Goal: Task Accomplishment & Management: Use online tool/utility

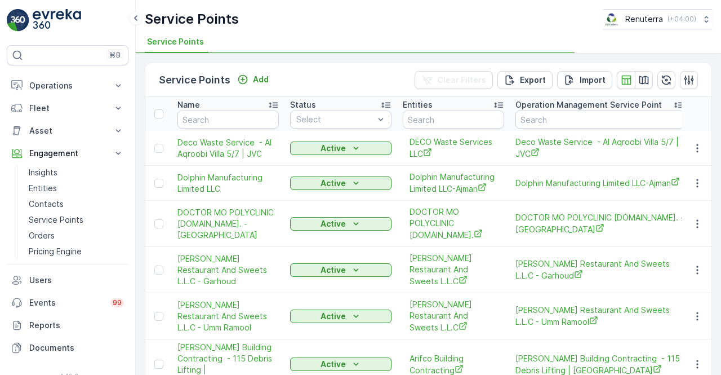
click at [222, 117] on input "text" at bounding box center [228, 119] width 101 height 18
click at [220, 117] on input "text" at bounding box center [228, 119] width 101 height 18
type input "emirat"
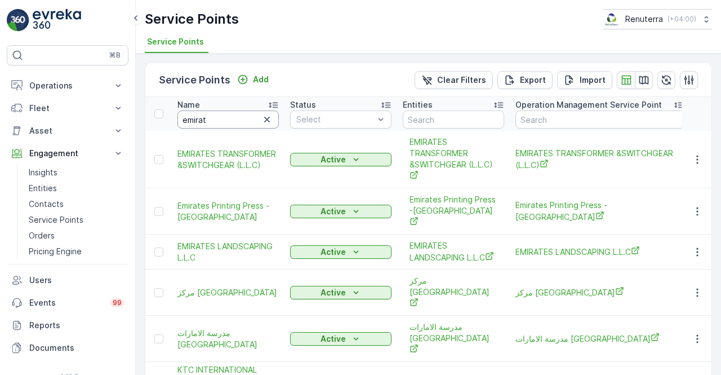
click at [220, 119] on input "emirat" at bounding box center [228, 119] width 101 height 18
type input "emirates g"
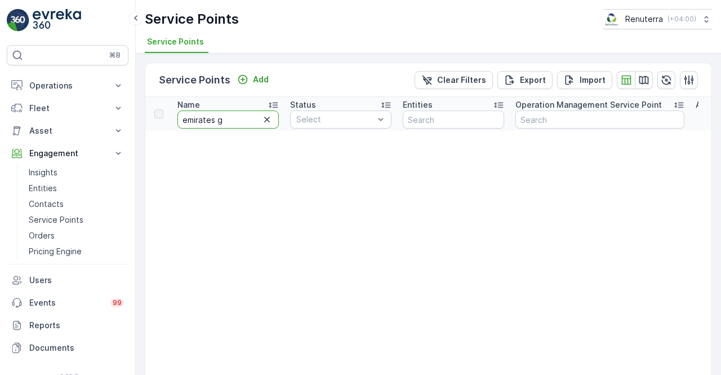
click at [254, 119] on input "emirates g" at bounding box center [228, 119] width 101 height 18
type input "emirates"
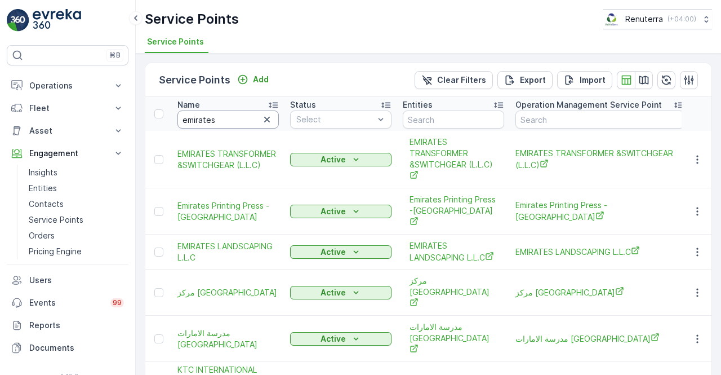
click at [230, 123] on input "emirates" at bounding box center [228, 119] width 101 height 18
type input "emirates in"
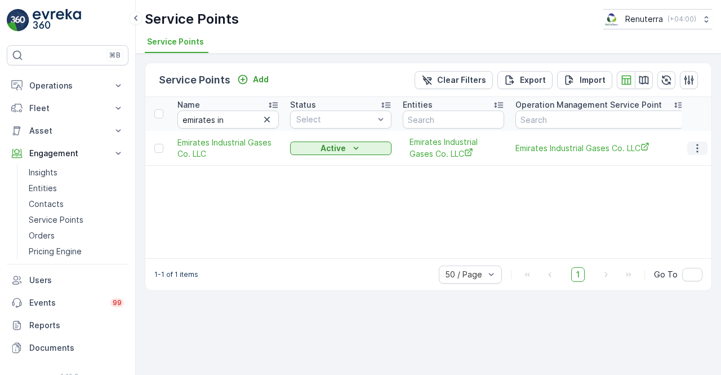
click at [699, 147] on icon "button" at bounding box center [697, 148] width 11 height 11
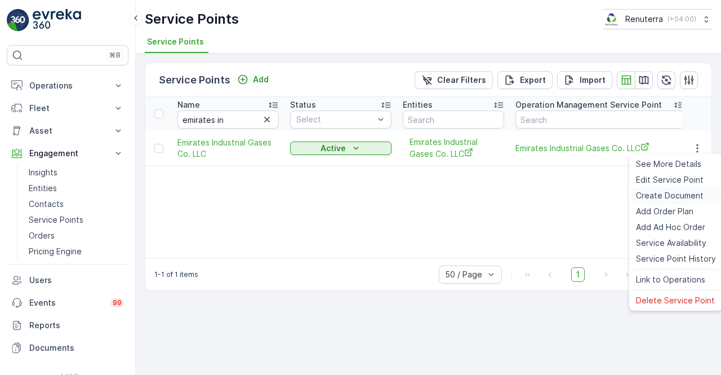
click at [659, 192] on span "Create Document" at bounding box center [670, 195] width 68 height 11
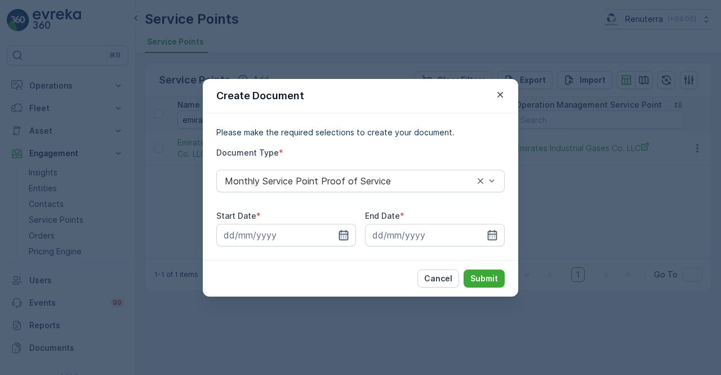
click at [338, 230] on icon "button" at bounding box center [343, 234] width 11 height 11
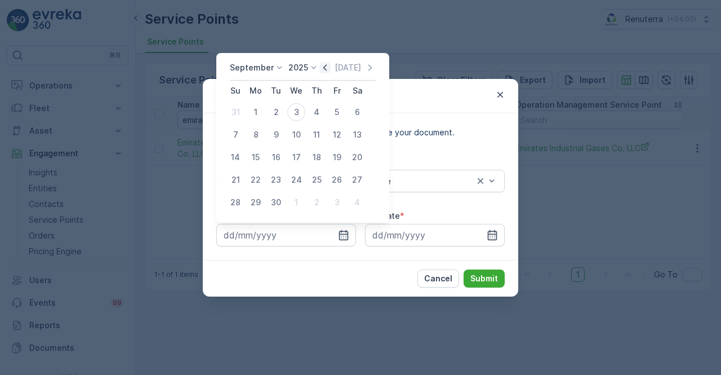
click at [324, 67] on icon "button" at bounding box center [325, 67] width 3 height 6
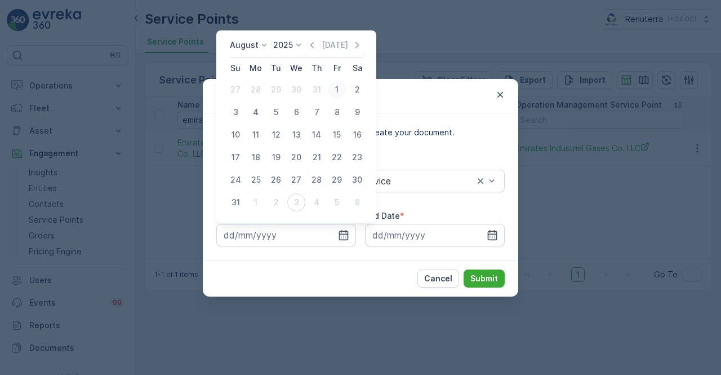
click at [338, 85] on div "1" at bounding box center [337, 90] width 18 height 18
type input "[DATE]"
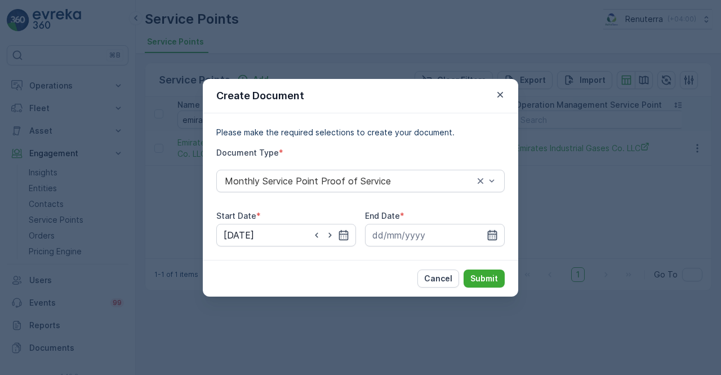
click at [487, 235] on icon "button" at bounding box center [492, 234] width 11 height 11
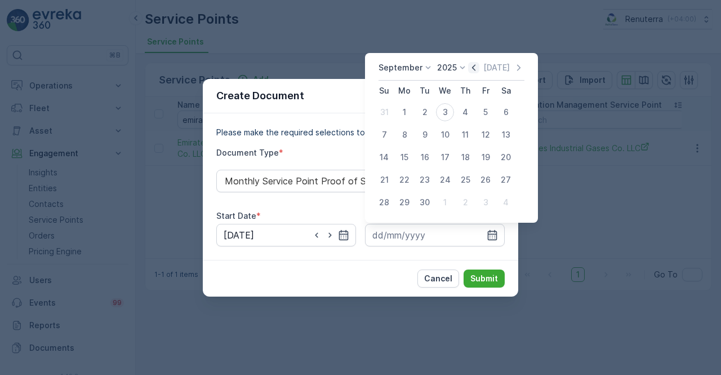
click at [470, 65] on icon "button" at bounding box center [473, 67] width 11 height 11
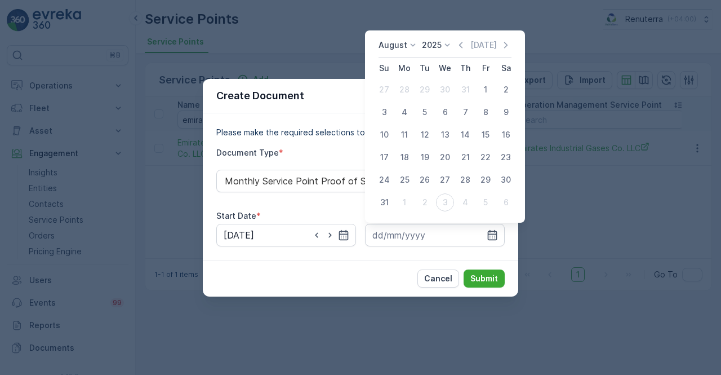
drag, startPoint x: 384, startPoint y: 202, endPoint x: 440, endPoint y: 247, distance: 71.7
click at [392, 206] on div "31" at bounding box center [384, 202] width 18 height 18
type input "[DATE]"
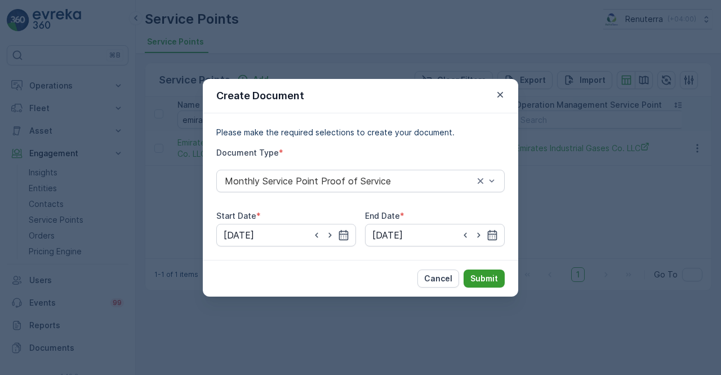
click at [492, 278] on p "Submit" at bounding box center [485, 278] width 28 height 11
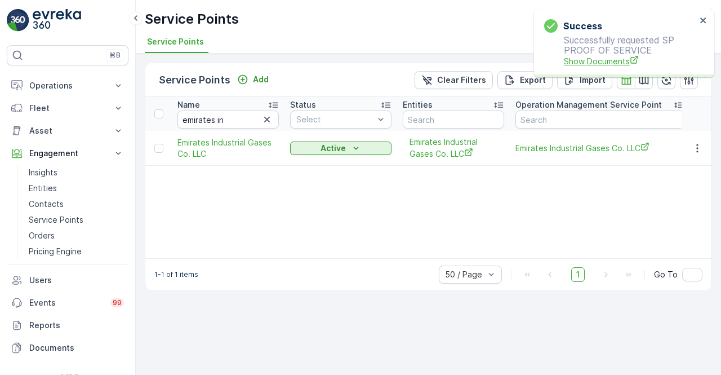
click at [578, 61] on span "Show Documents" at bounding box center [630, 61] width 132 height 12
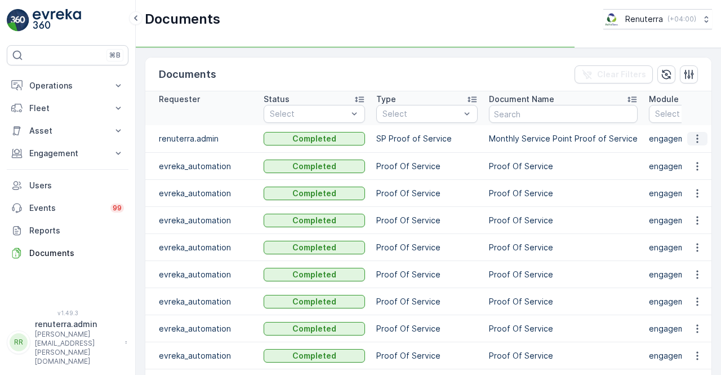
click at [693, 138] on icon "button" at bounding box center [697, 138] width 11 height 11
click at [695, 148] on td at bounding box center [697, 139] width 30 height 28
drag, startPoint x: 698, startPoint y: 137, endPoint x: 695, endPoint y: 143, distance: 6.8
click at [698, 136] on icon "button" at bounding box center [697, 138] width 11 height 11
click at [693, 152] on span "See Details" at bounding box center [694, 154] width 43 height 11
